Goal: Check status: Verify the current state of an ongoing process or item

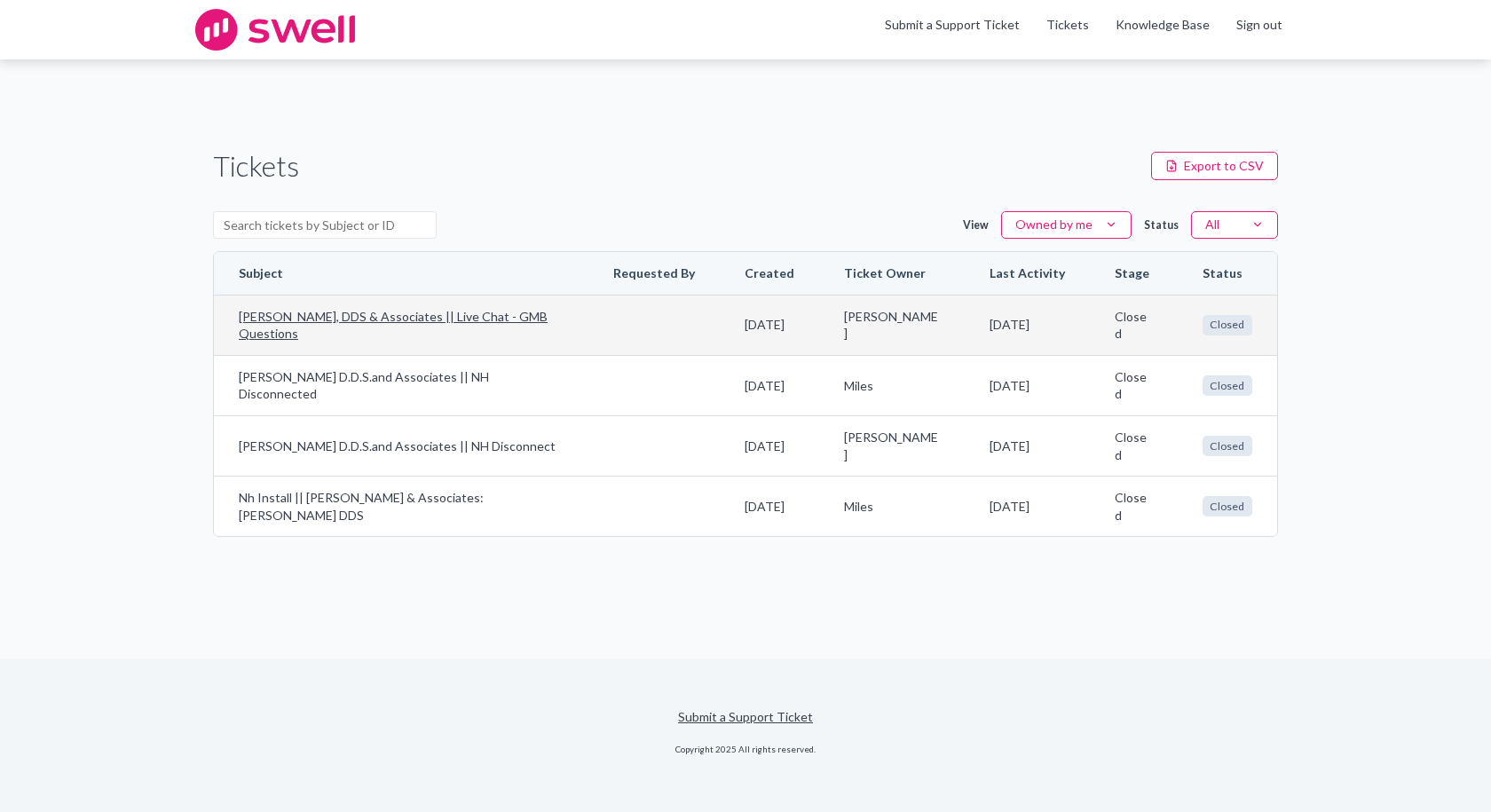
click at [1202, 338] on td "Closed" at bounding box center [1227, 324] width 100 height 61
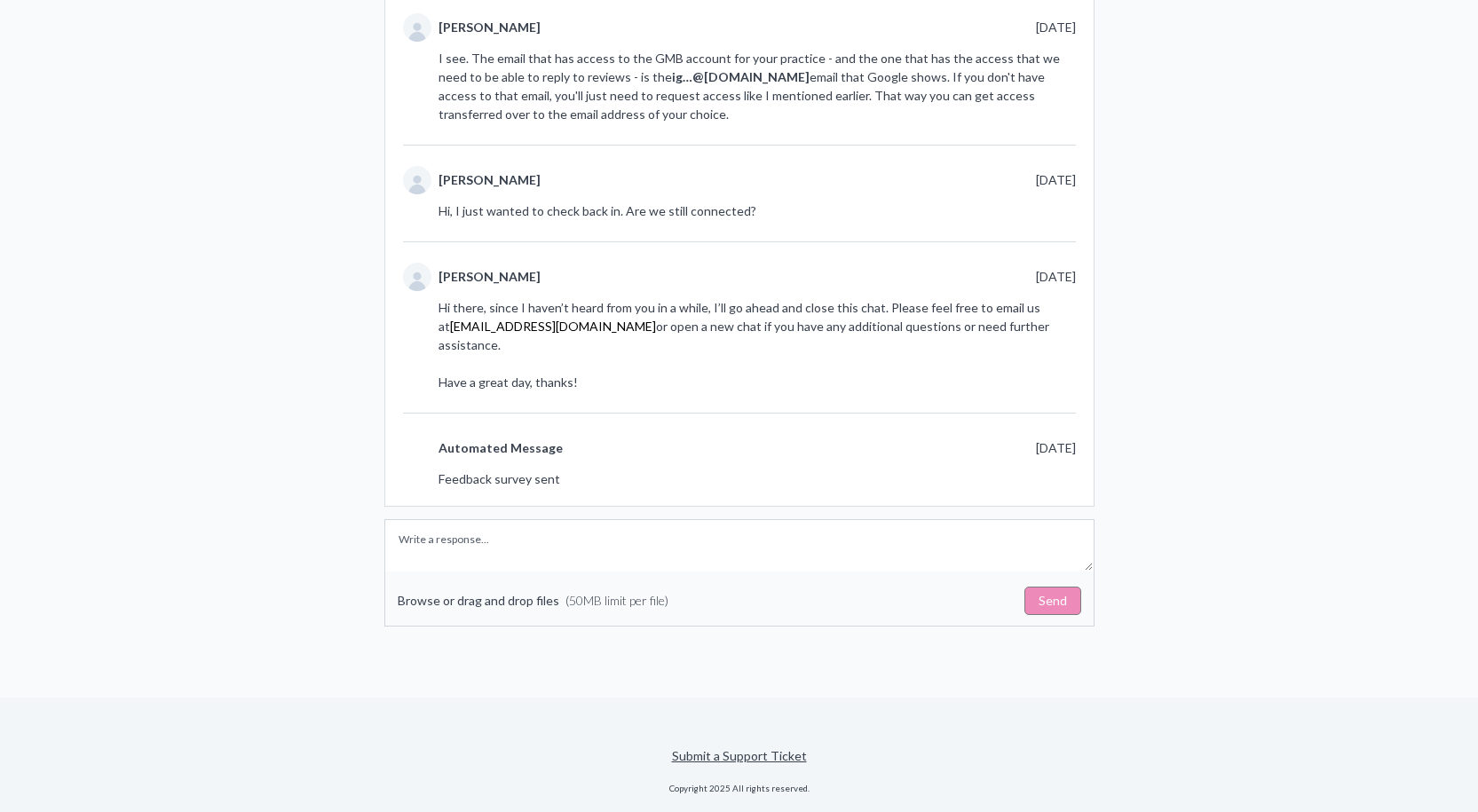
scroll to position [551, 0]
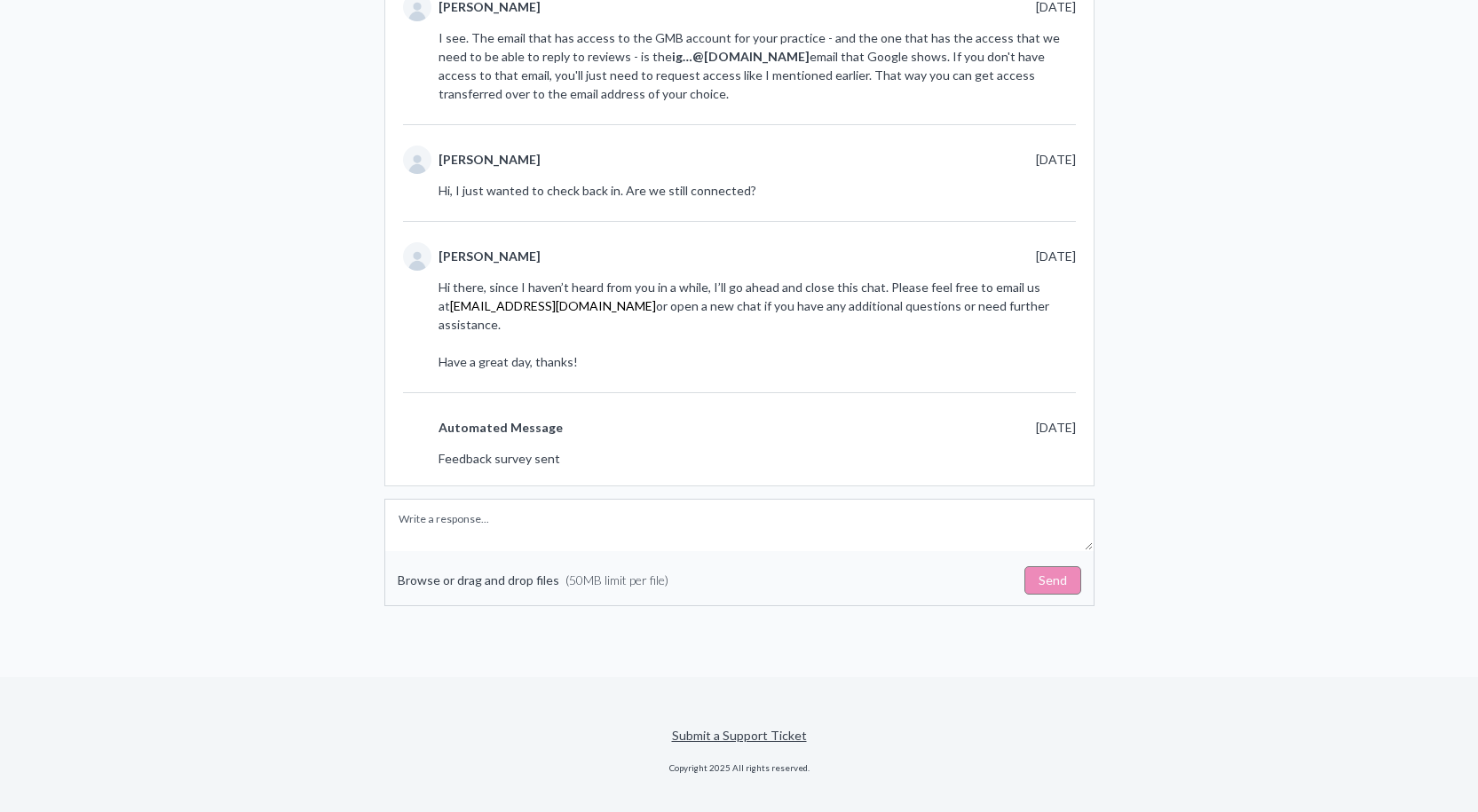
click at [849, 498] on form "Browse or drag and drop files (50MB limit per file) Send" at bounding box center [739, 552] width 710 height 107
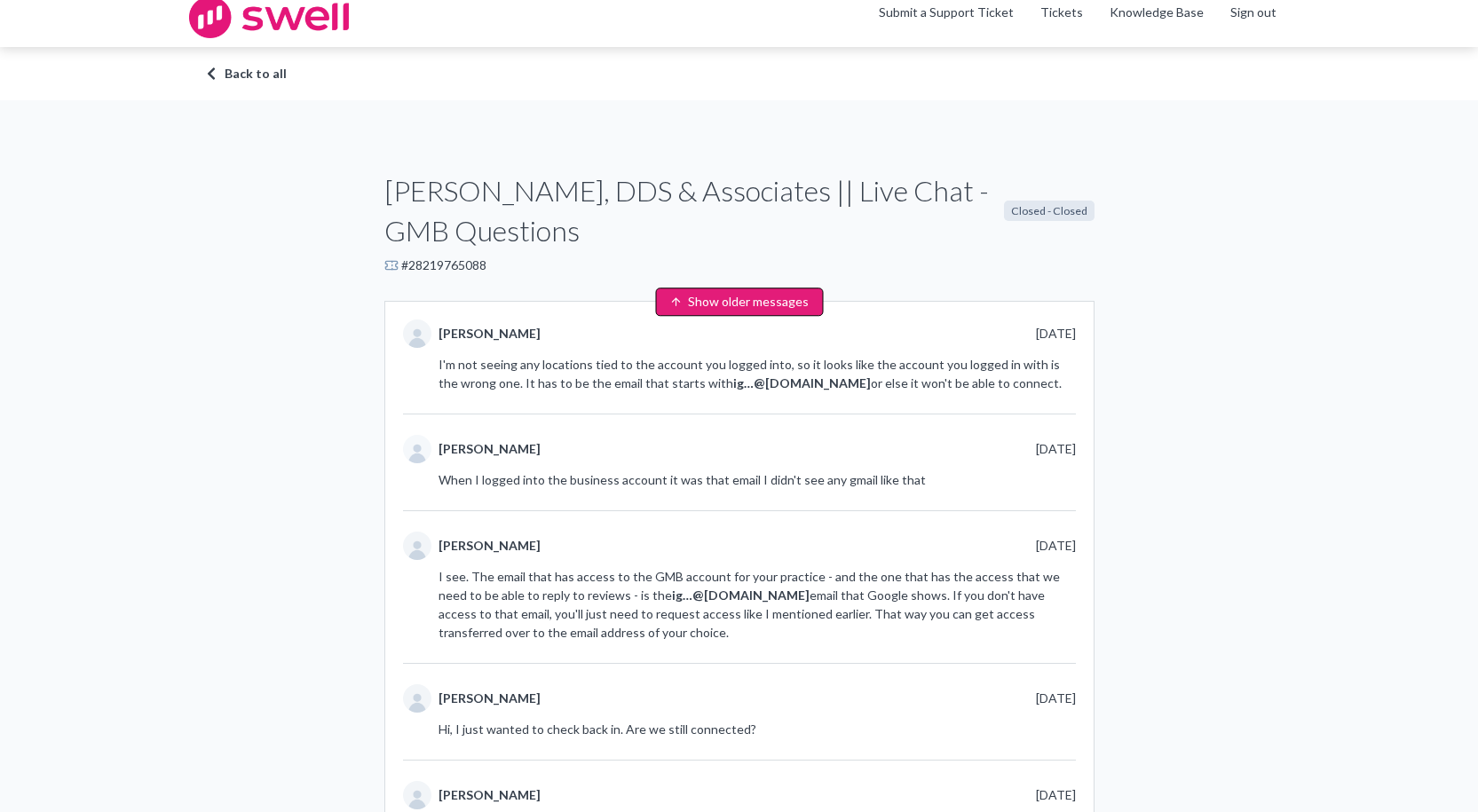
scroll to position [0, 0]
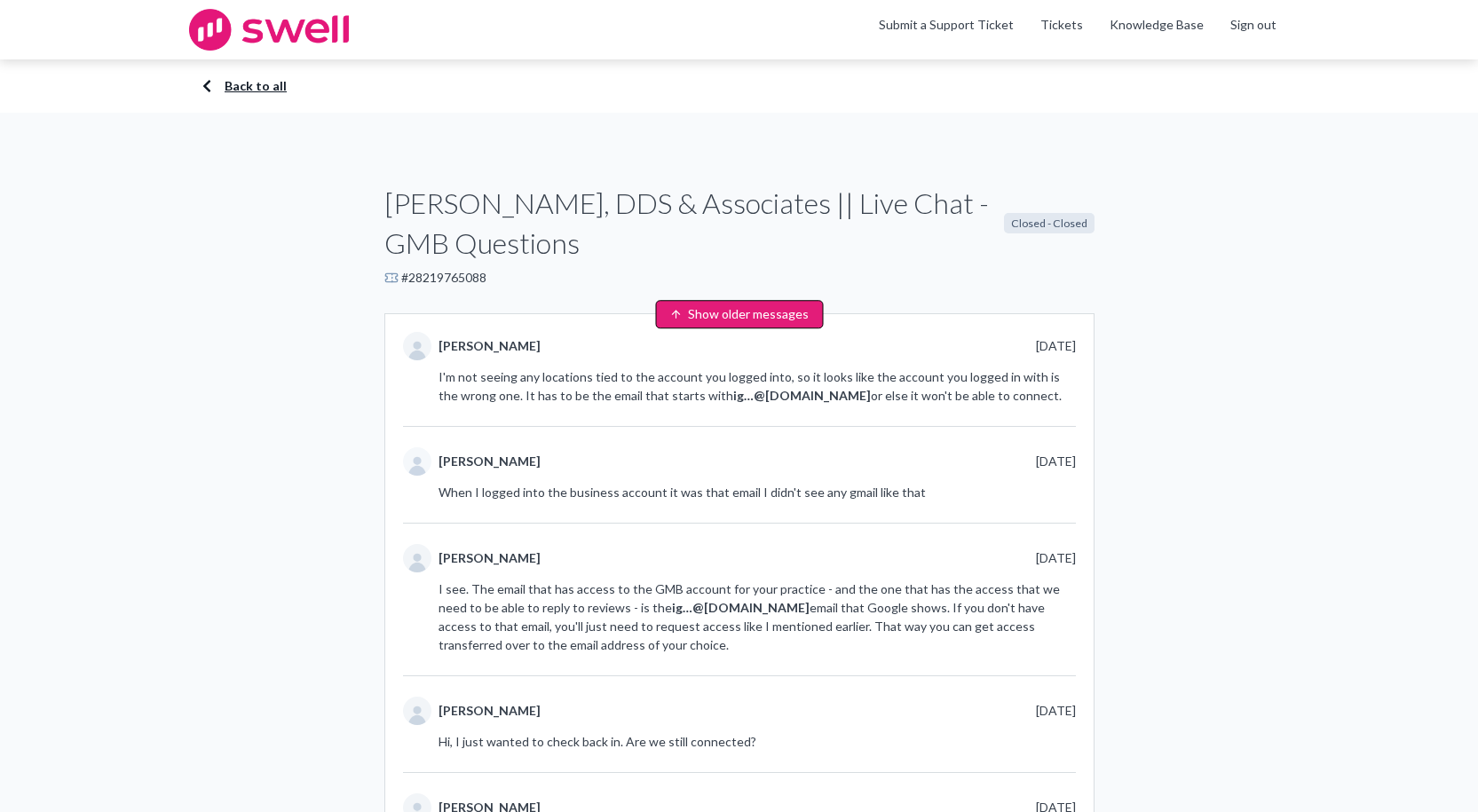
click at [277, 85] on link "Back to all" at bounding box center [739, 86] width 1065 height 18
